Goal: Transaction & Acquisition: Purchase product/service

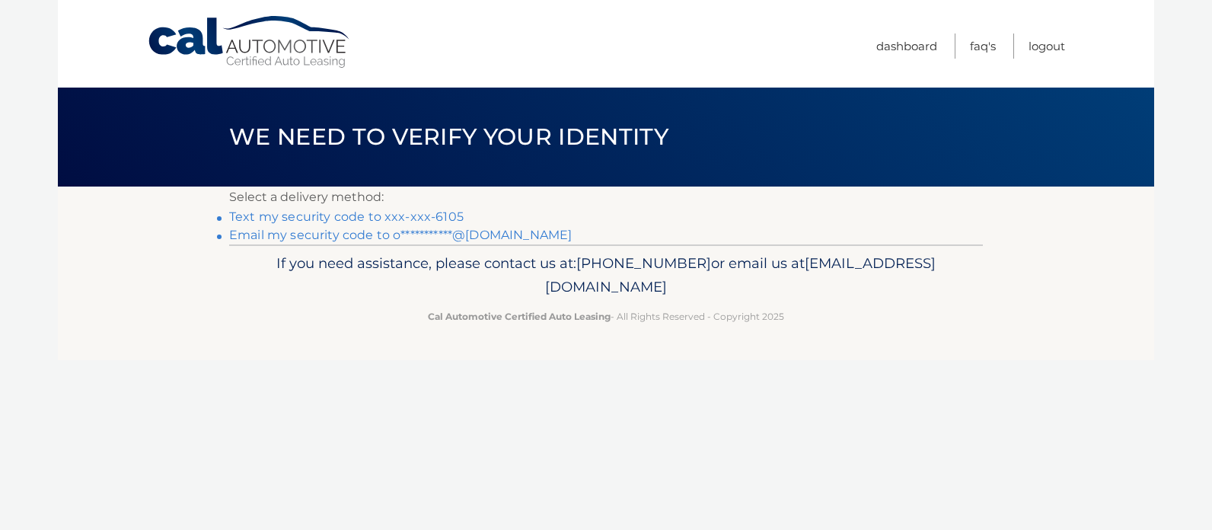
click at [244, 214] on link "Text my security code to xxx-xxx-6105" at bounding box center [346, 216] width 234 height 14
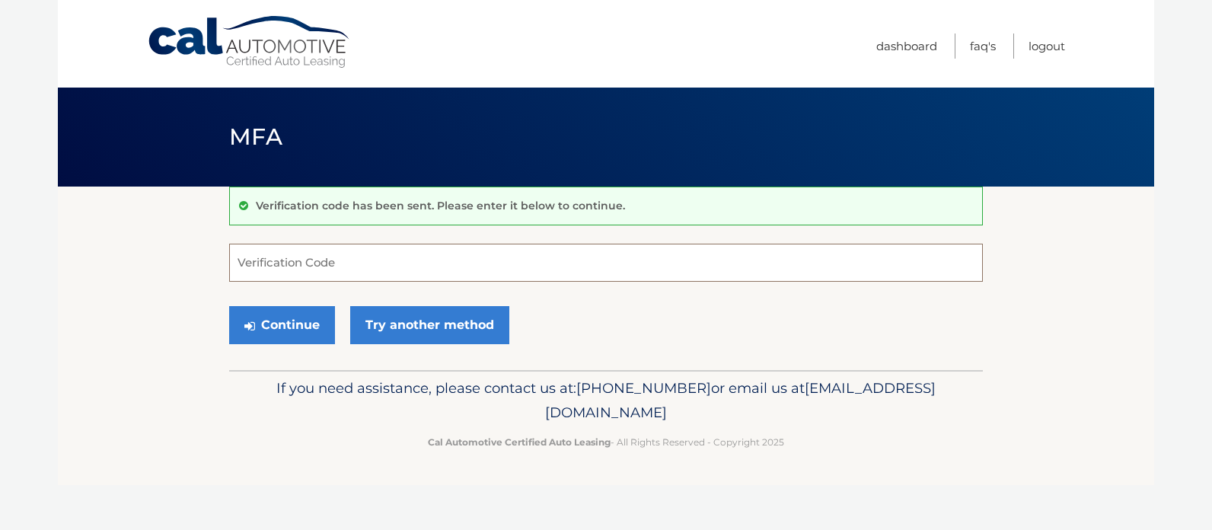
click at [257, 261] on input "Verification Code" at bounding box center [605, 263] width 753 height 38
type input "537906"
click at [288, 322] on button "Continue" at bounding box center [282, 325] width 106 height 38
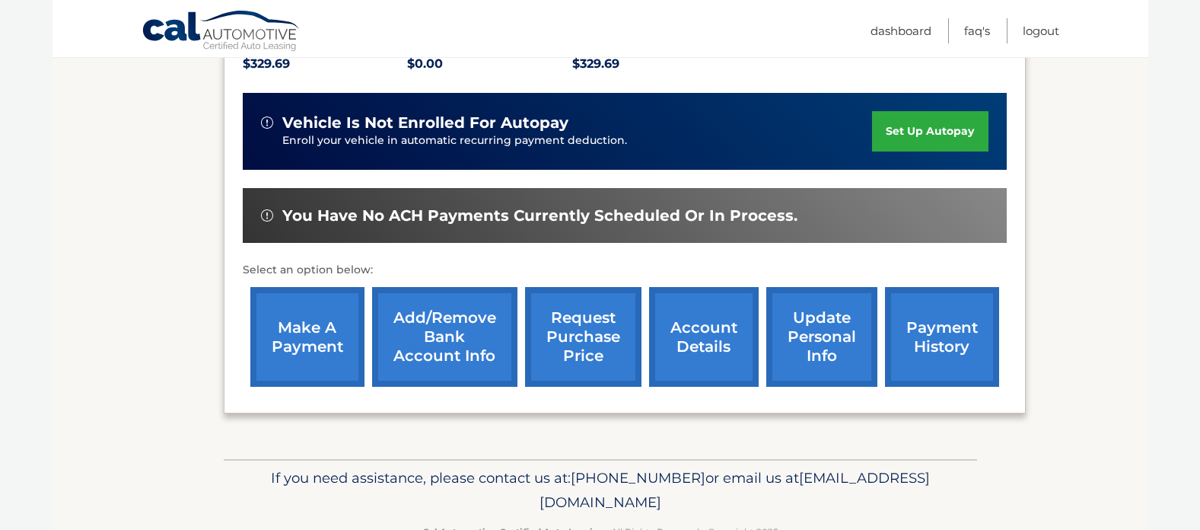
scroll to position [355, 0]
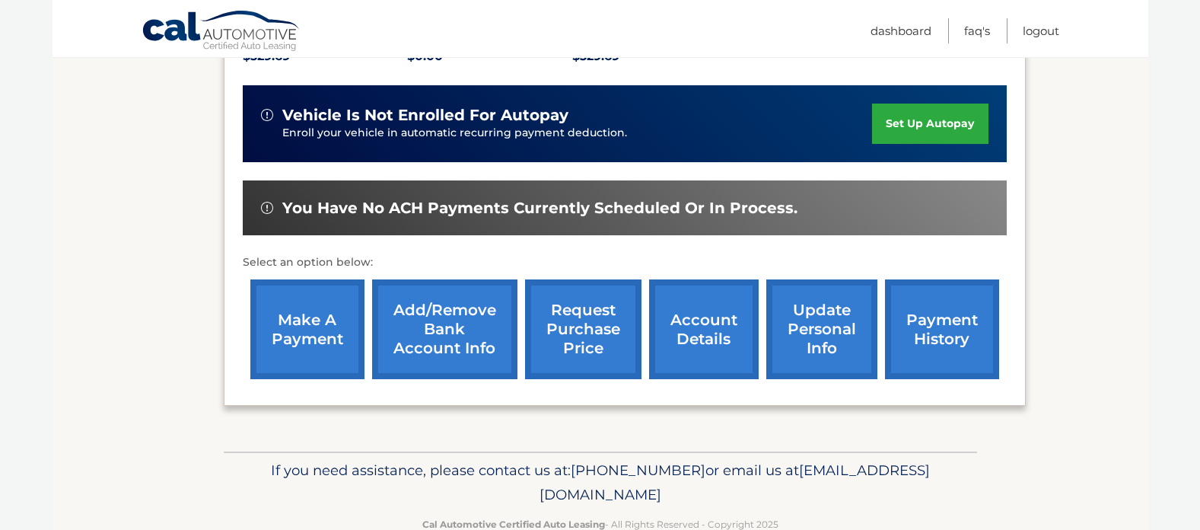
click at [294, 324] on link "make a payment" at bounding box center [307, 329] width 114 height 100
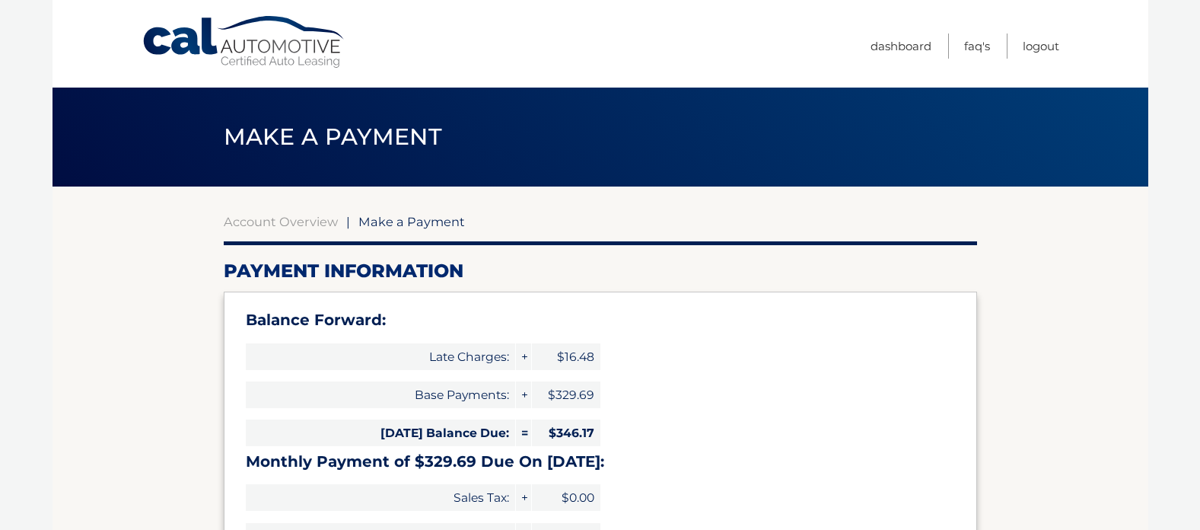
select select "MmQ0YTkyZGUtZjlhNC00ZGQ3LWFlZjYtMTk3MGQyZTIyY2I5"
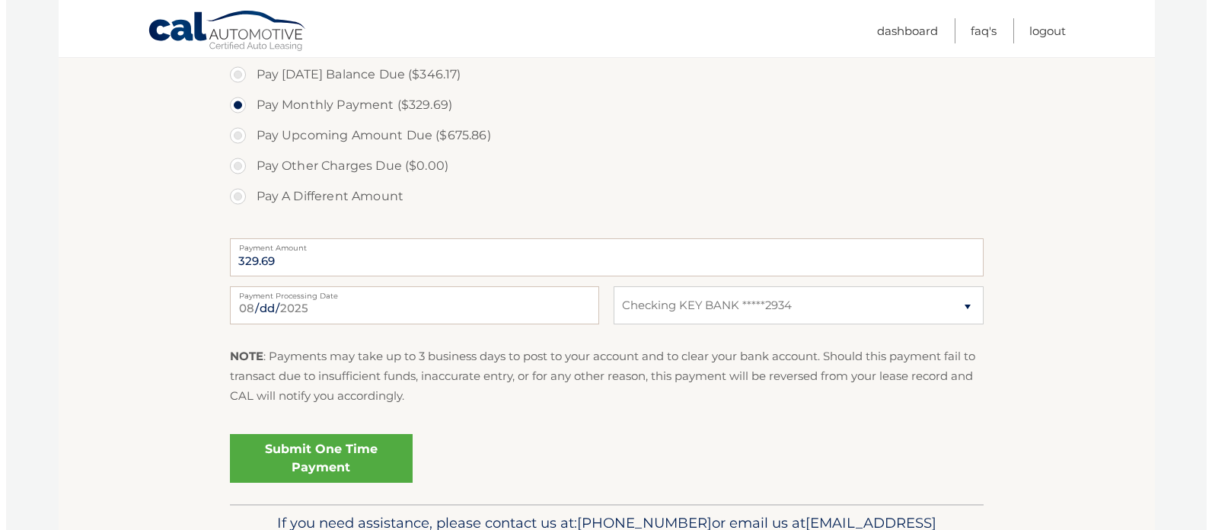
scroll to position [584, 0]
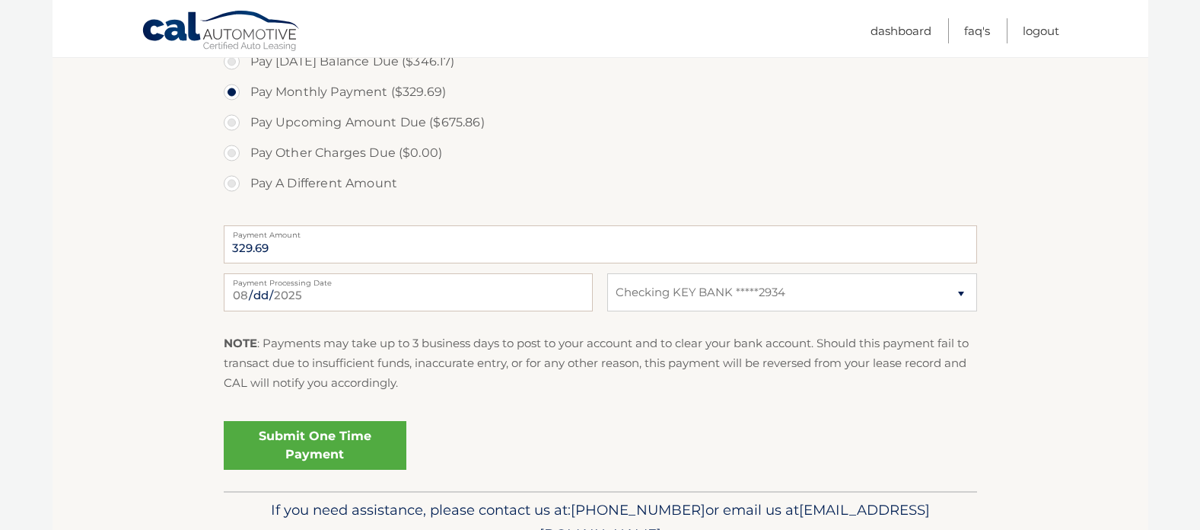
click at [301, 441] on link "Submit One Time Payment" at bounding box center [315, 445] width 183 height 49
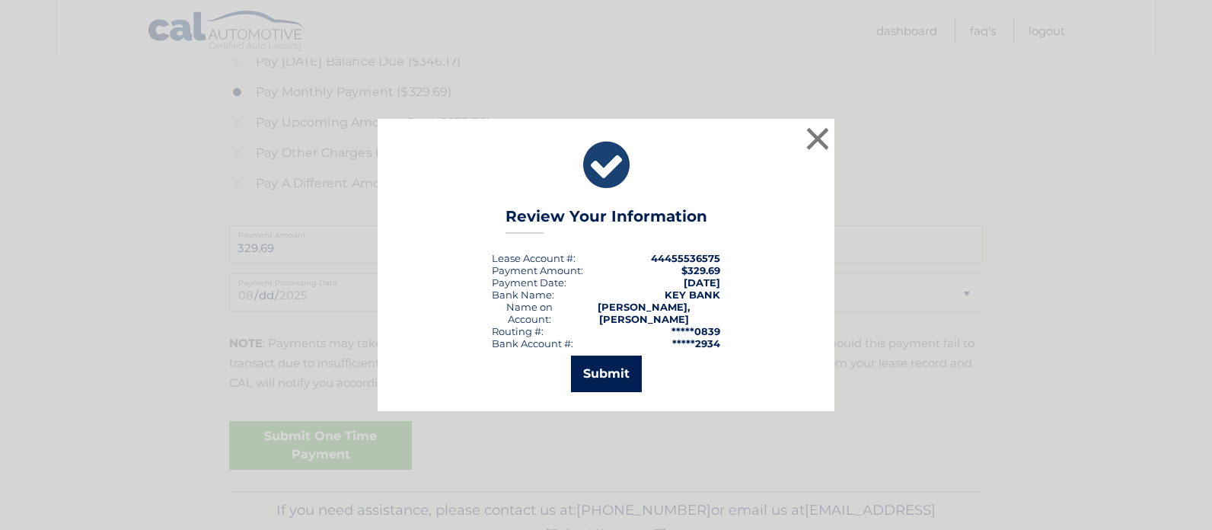
click at [599, 365] on button "Submit" at bounding box center [606, 373] width 71 height 37
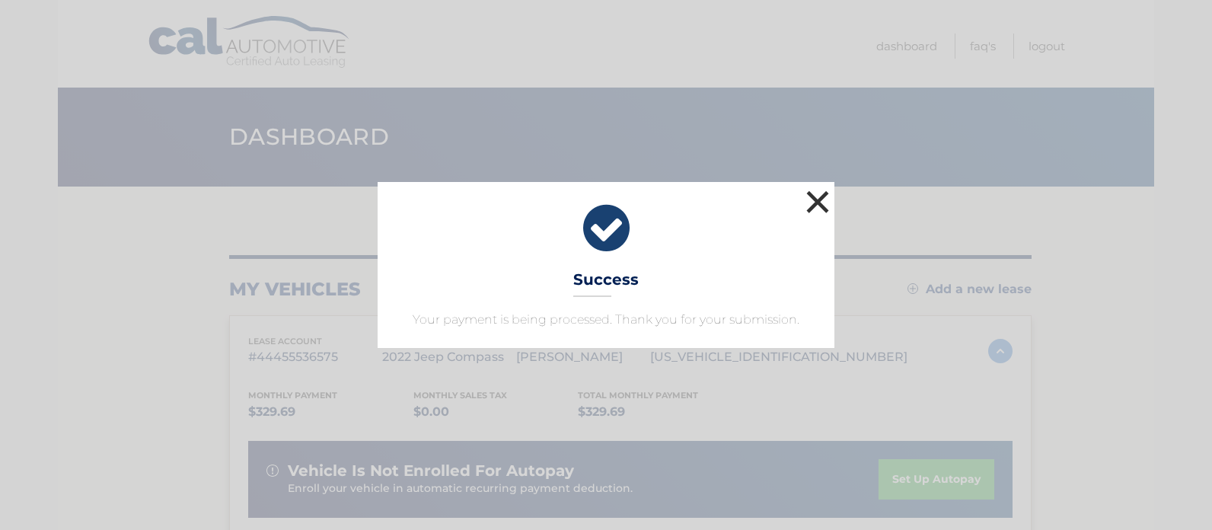
click at [818, 202] on button "×" at bounding box center [817, 201] width 30 height 30
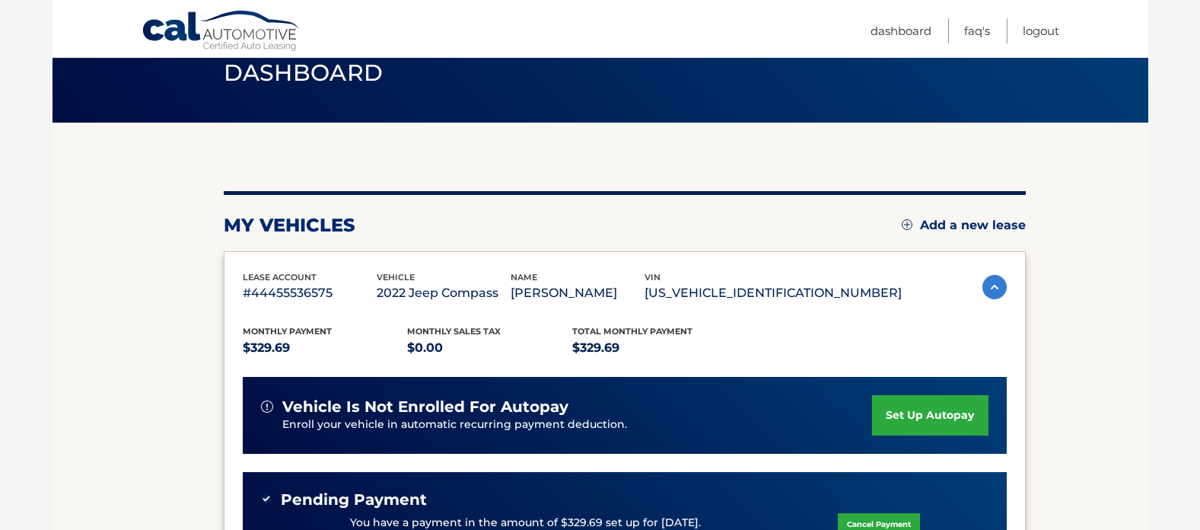
scroll to position [74, 0]
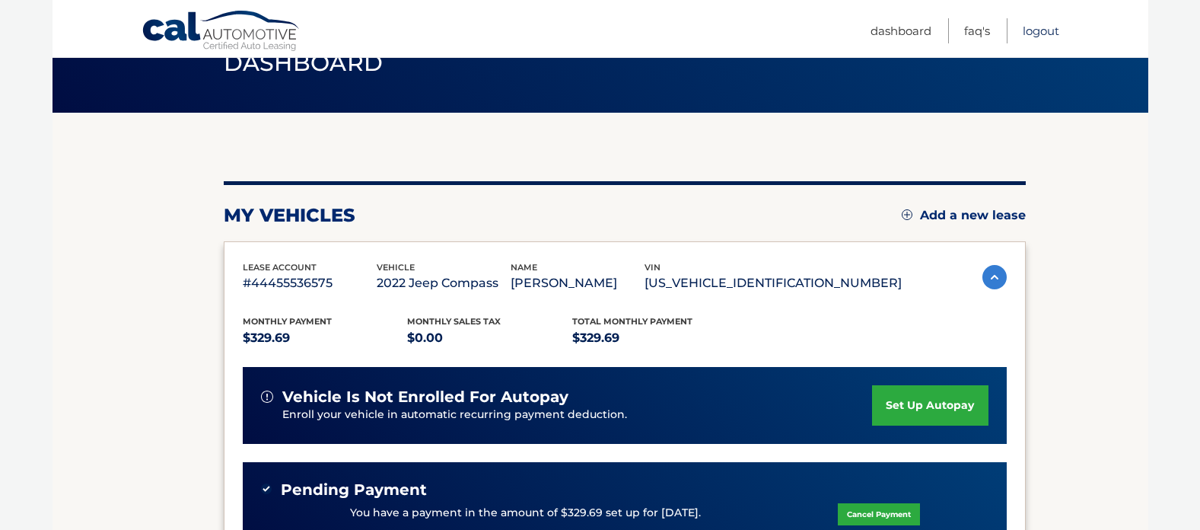
click at [1043, 33] on link "Logout" at bounding box center [1041, 30] width 37 height 25
